Goal: Task Accomplishment & Management: Complete application form

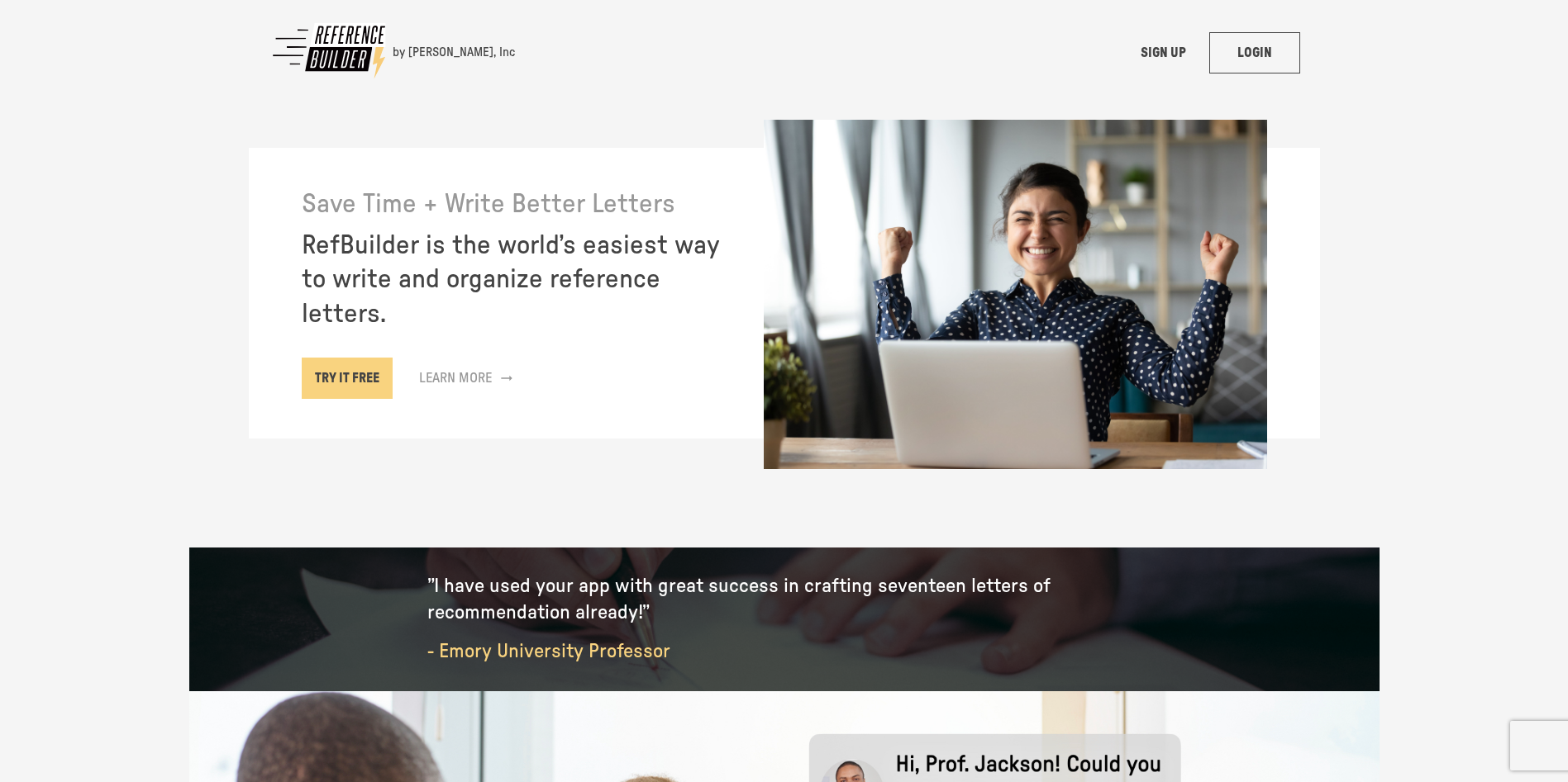
click at [1252, 54] on link "LOGIN" at bounding box center [1254, 53] width 91 height 42
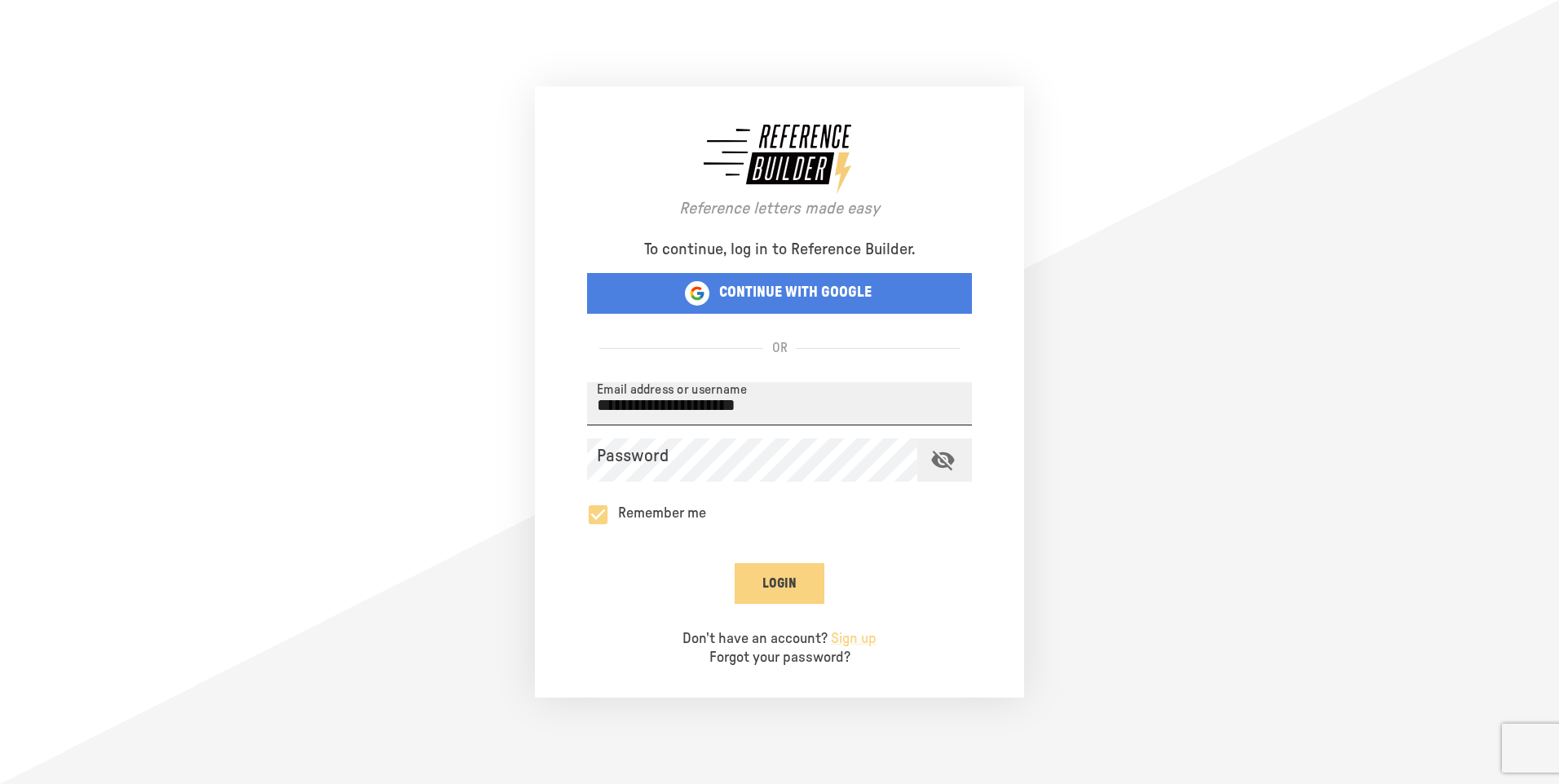
click at [658, 459] on div "Password" at bounding box center [779, 460] width 385 height 44
click at [782, 587] on button "Login" at bounding box center [779, 583] width 90 height 41
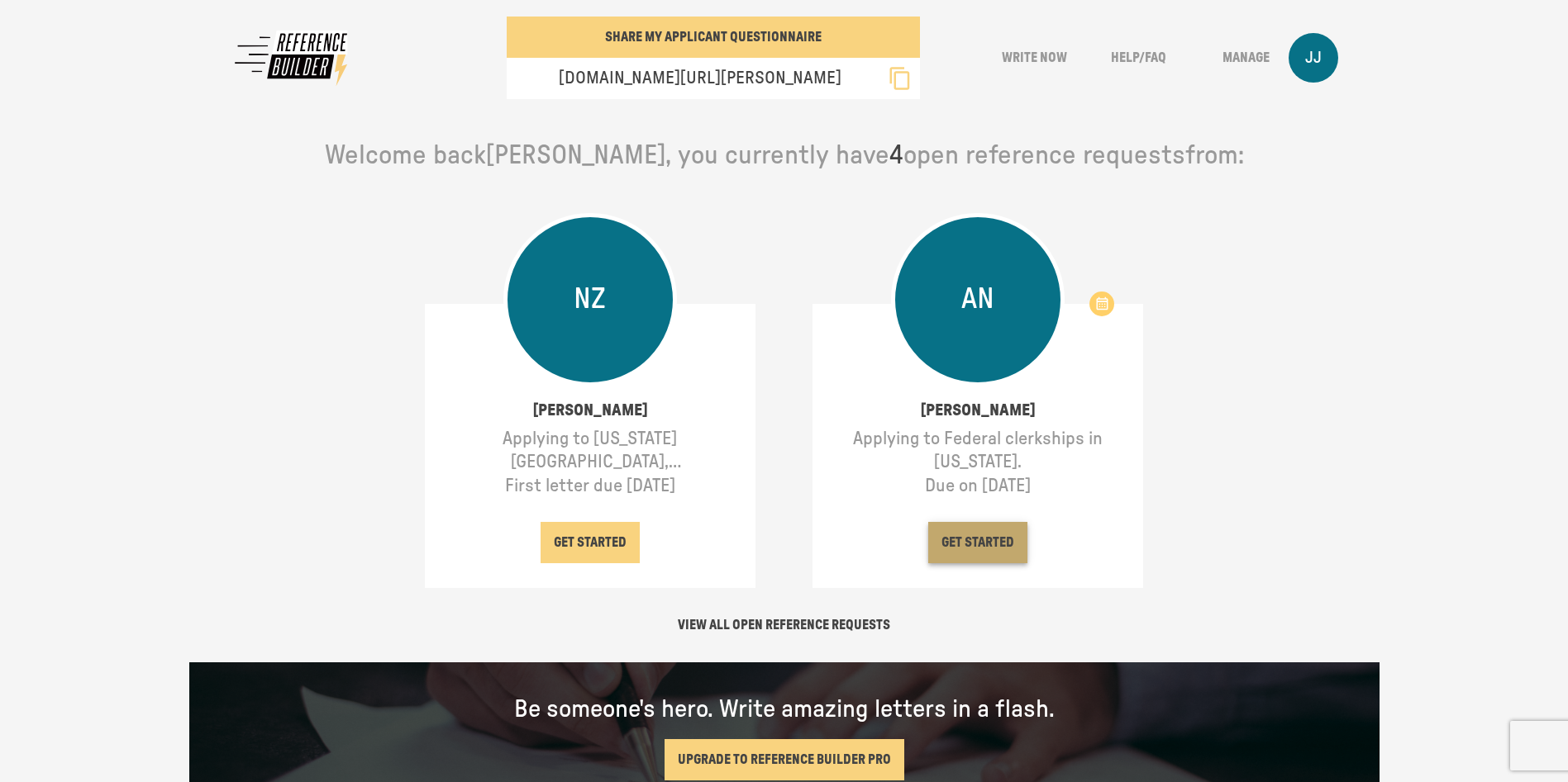
click at [984, 545] on button "GET STARTED" at bounding box center [977, 543] width 99 height 42
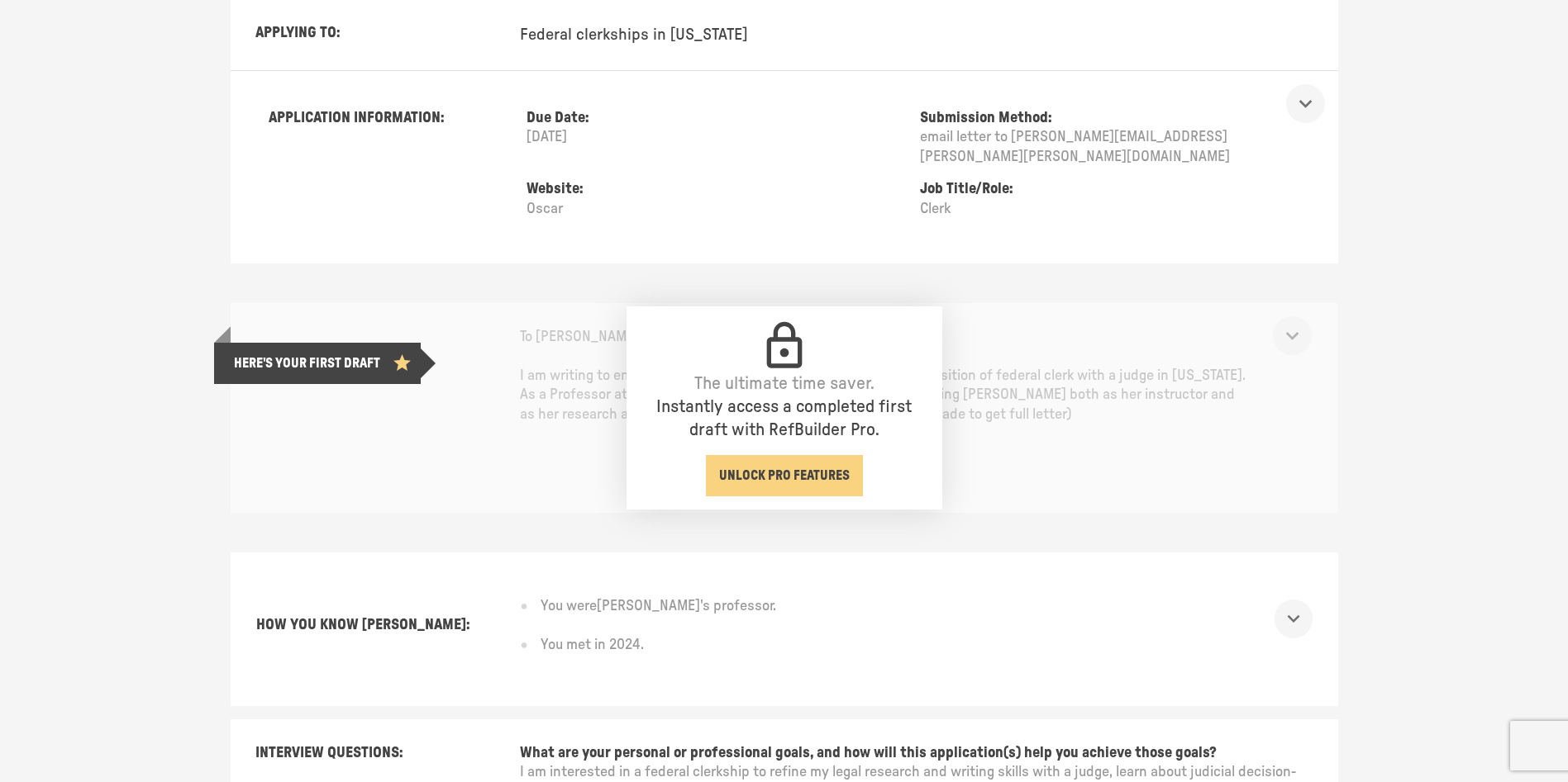
scroll to position [496, 0]
